Goal: Information Seeking & Learning: Check status

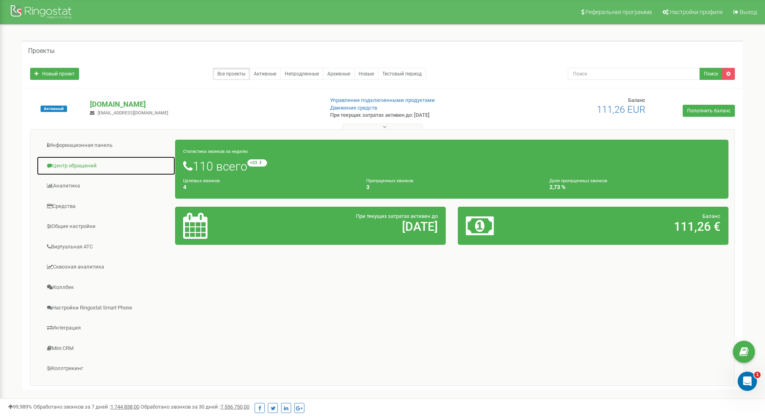
click at [85, 166] on link "Центр обращений" at bounding box center [106, 166] width 139 height 20
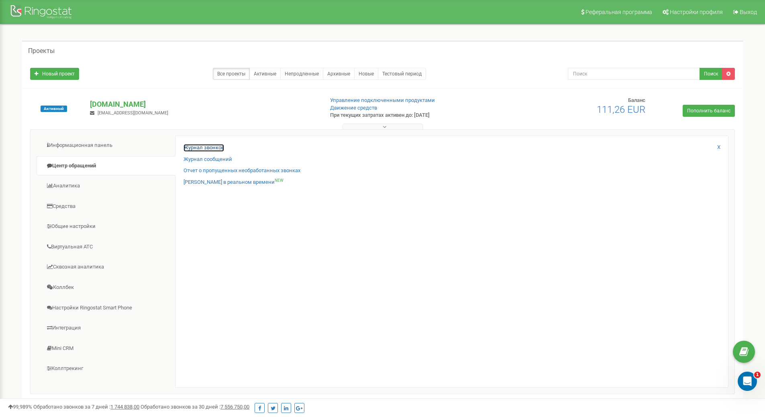
click at [213, 144] on link "Журнал звонков" at bounding box center [204, 148] width 41 height 8
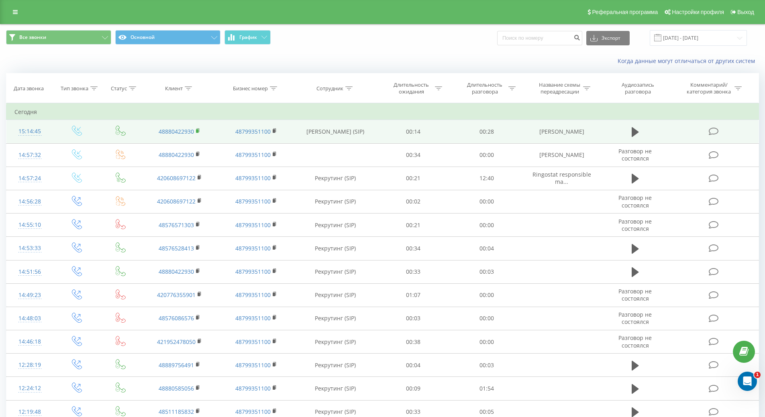
click at [196, 131] on rect at bounding box center [197, 131] width 2 height 4
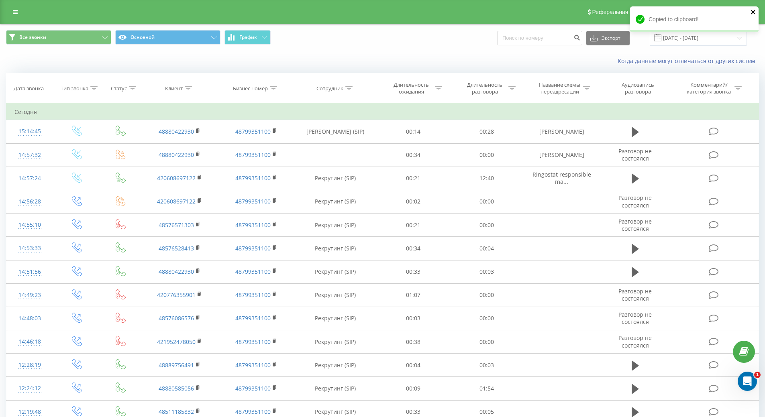
click at [754, 13] on icon "close" at bounding box center [753, 12] width 4 height 4
click at [558, 38] on input at bounding box center [539, 38] width 85 height 14
paste input "48880422930"
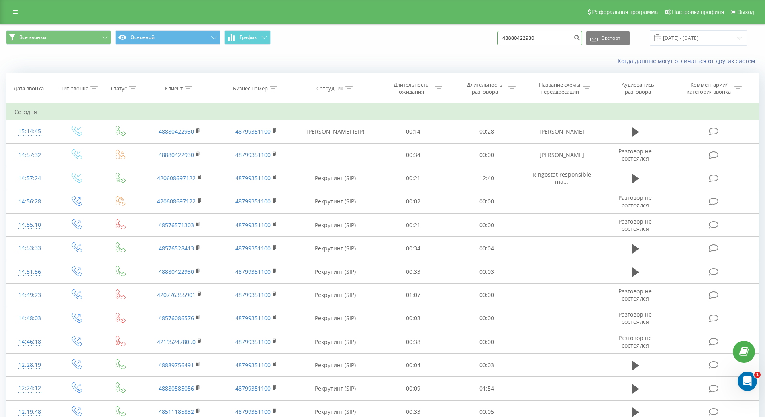
type input "48880422930"
